Goal: Task Accomplishment & Management: Manage account settings

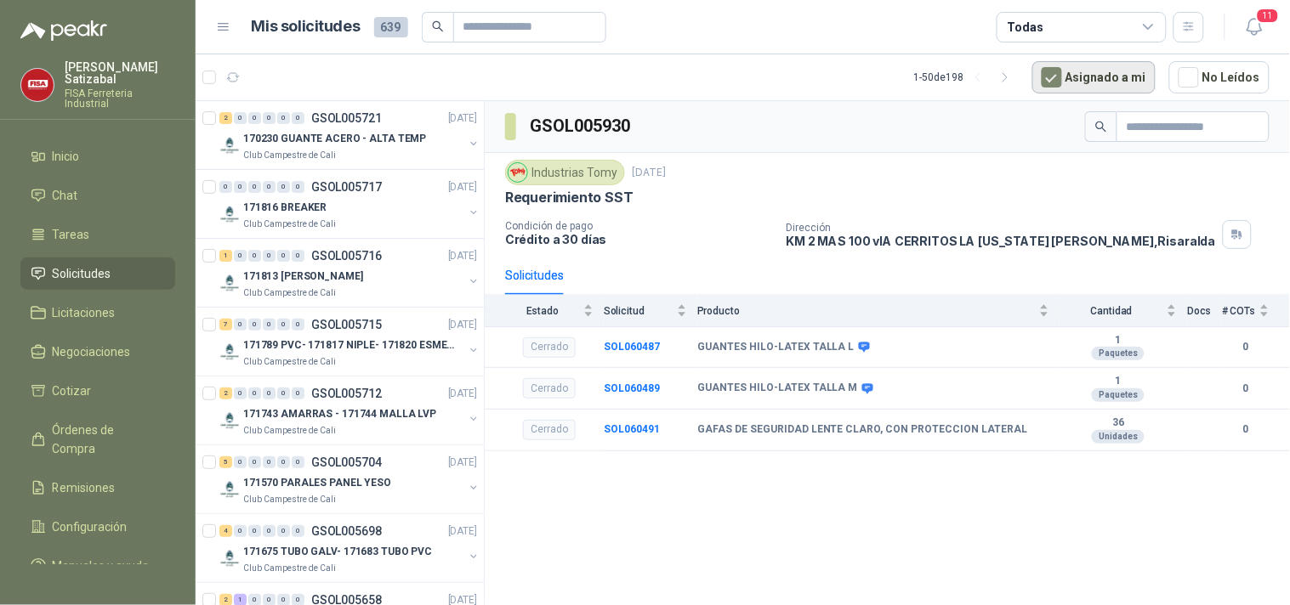
click at [1121, 75] on button "Asignado a mi" at bounding box center [1093, 77] width 123 height 32
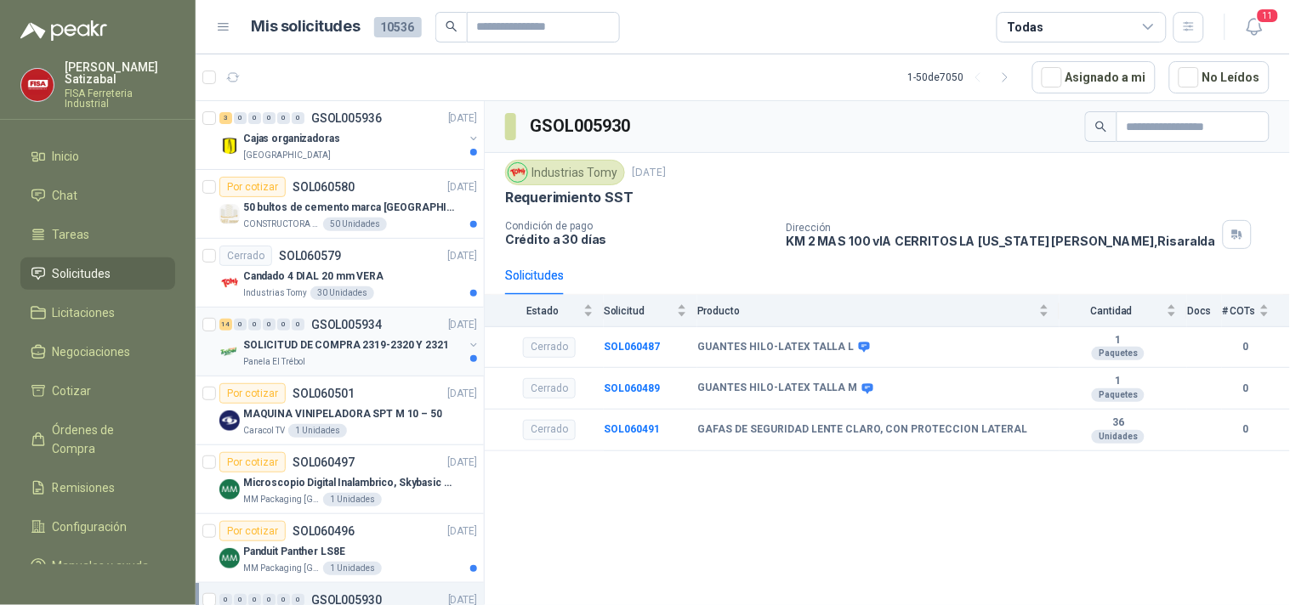
click at [377, 311] on div "14 0 0 0 0 0 GSOL005934 08/10/25 SOLICITUD DE COMPRA 2319-2320 Y 2321 Panela El…" at bounding box center [340, 342] width 288 height 69
click at [392, 320] on div "14 0 0 0 0 0 GSOL005934 08/10/25" at bounding box center [349, 325] width 261 height 20
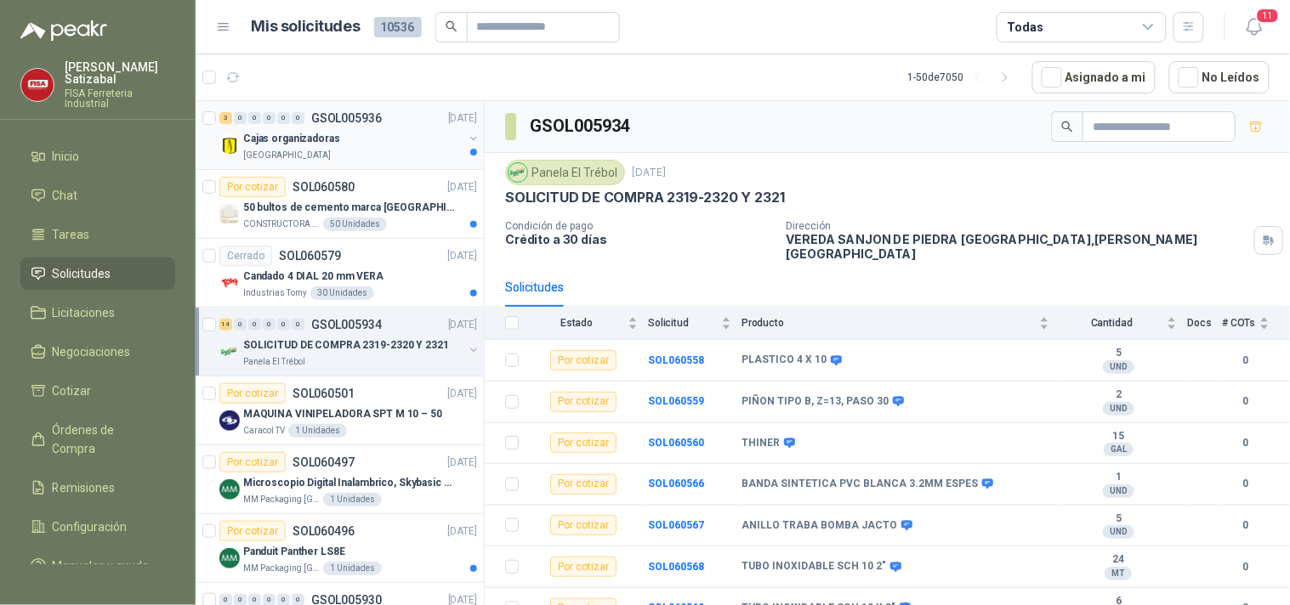
click at [425, 133] on div "Cajas organizadoras" at bounding box center [353, 138] width 220 height 20
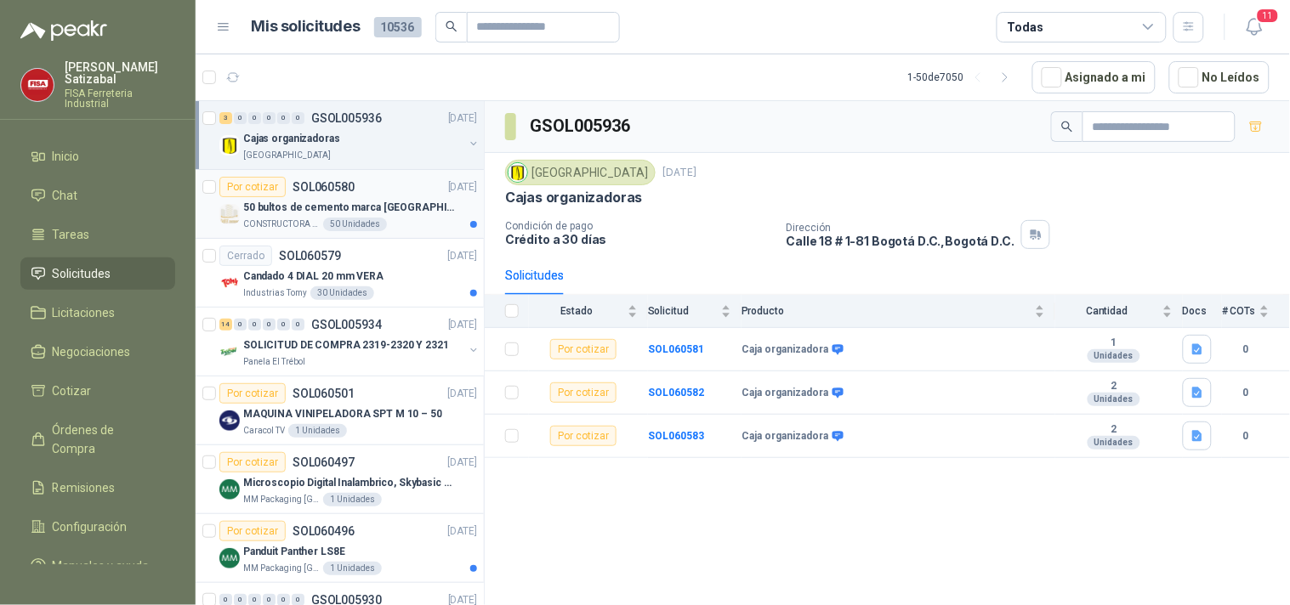
click at [387, 196] on div "Por cotizar SOL060580 08/10/25" at bounding box center [348, 187] width 258 height 20
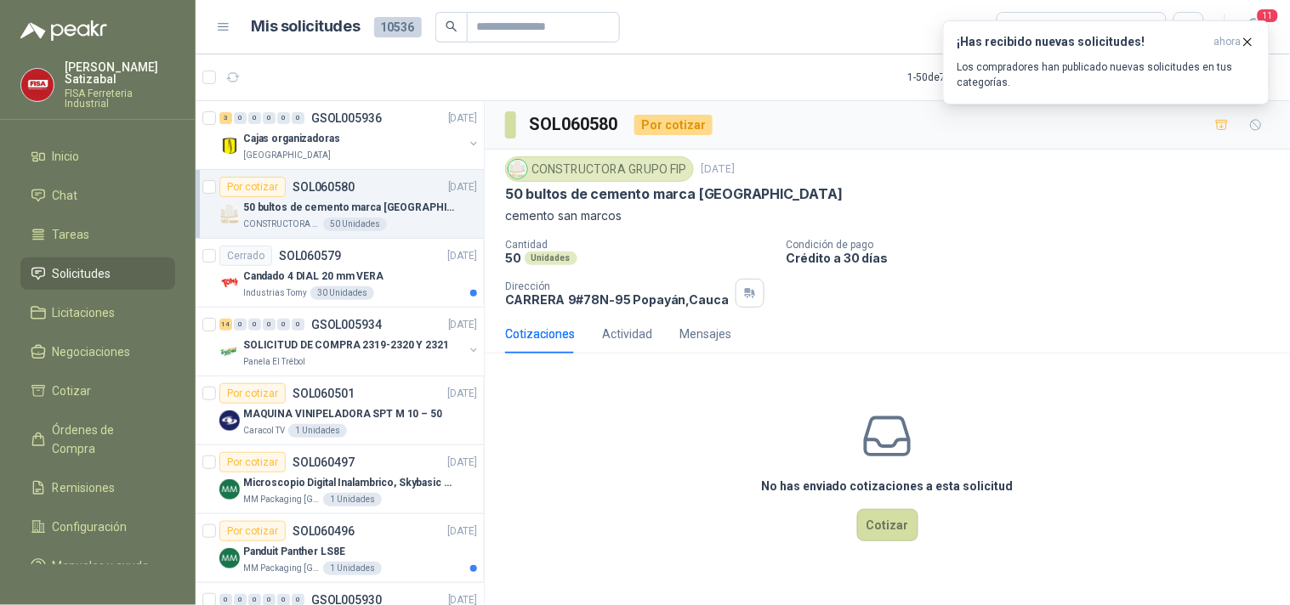
drag, startPoint x: 362, startPoint y: 230, endPoint x: 934, endPoint y: 230, distance: 571.3
click at [934, 230] on div "CONSTRUCTORA GRUPO FIP 8 oct, 2025 50 bultos de cemento marca San Marcos cement…" at bounding box center [887, 231] width 764 height 151
